Goal: Find specific page/section: Find specific page/section

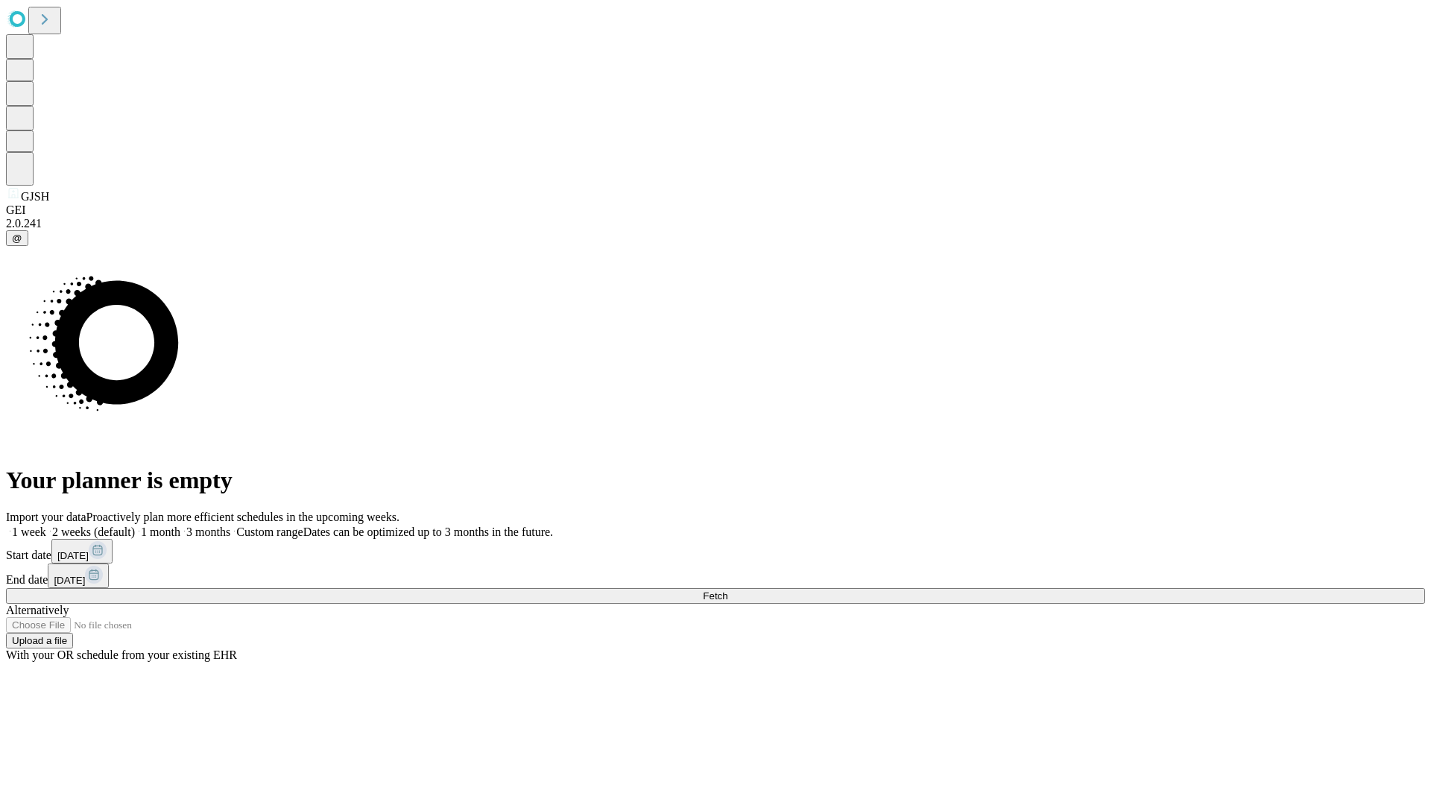
click at [728, 590] on span "Fetch" at bounding box center [715, 595] width 25 height 11
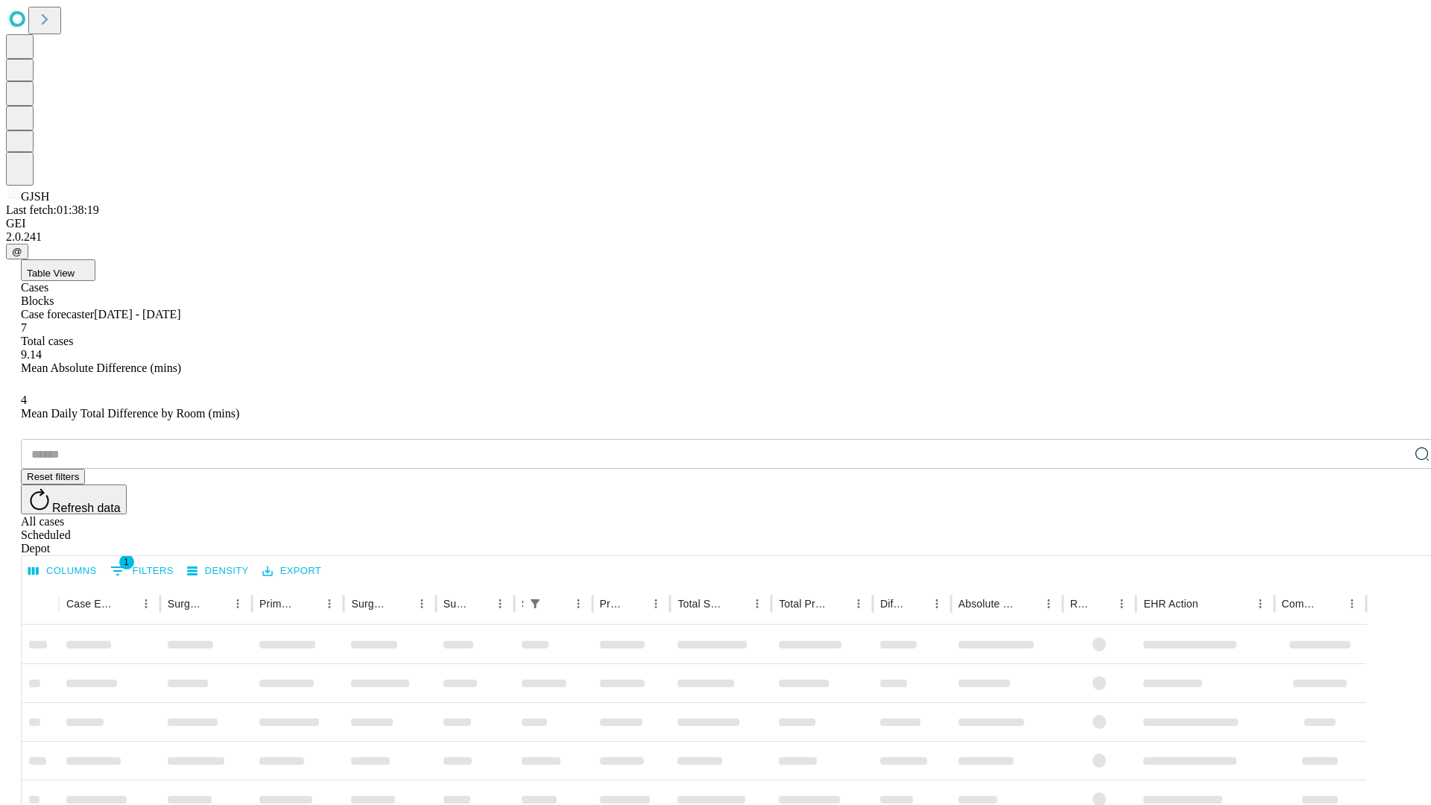
click at [1393, 542] on div "Depot" at bounding box center [730, 548] width 1419 height 13
click at [1271, 515] on div "All cases" at bounding box center [730, 521] width 1419 height 13
